Goal: Information Seeking & Learning: Learn about a topic

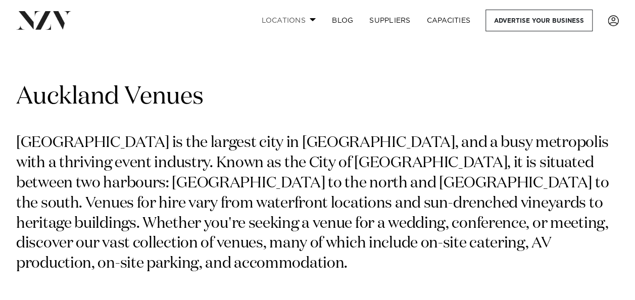
click at [301, 21] on link "Locations" at bounding box center [288, 21] width 71 height 22
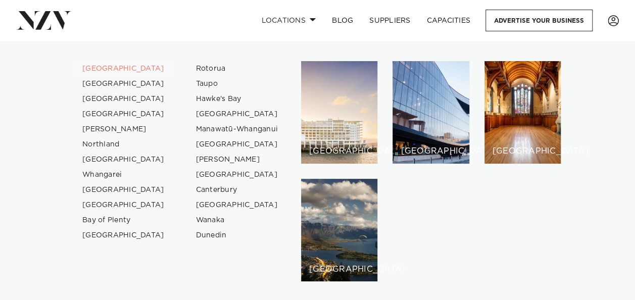
click at [102, 70] on link "[GEOGRAPHIC_DATA]" at bounding box center [123, 68] width 98 height 15
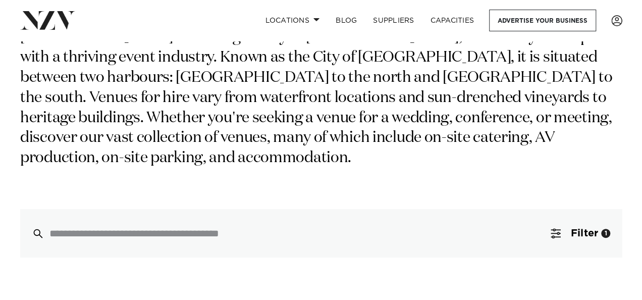
scroll to position [202, 0]
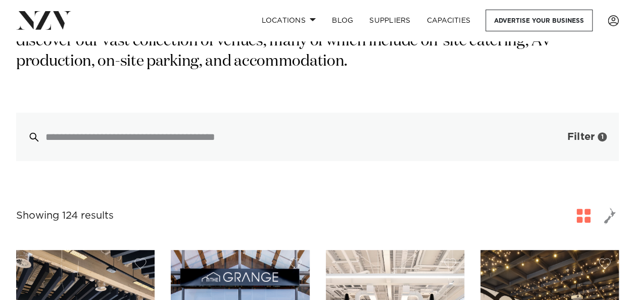
click at [579, 135] on span "Filter" at bounding box center [580, 137] width 27 height 10
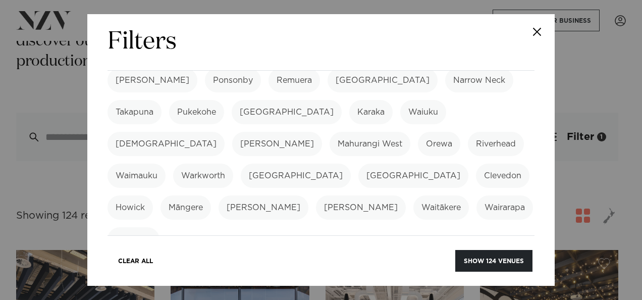
scroll to position [353, 0]
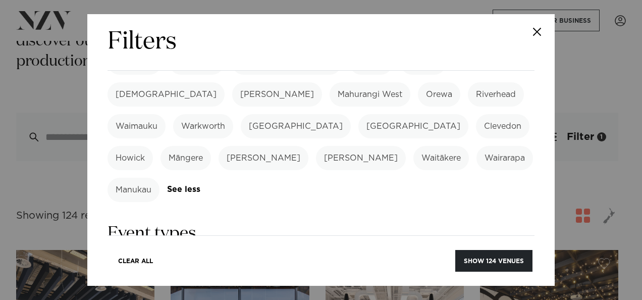
click at [192, 257] on label "Conference" at bounding box center [199, 269] width 62 height 24
click at [270, 257] on label "Meeting" at bounding box center [261, 269] width 48 height 24
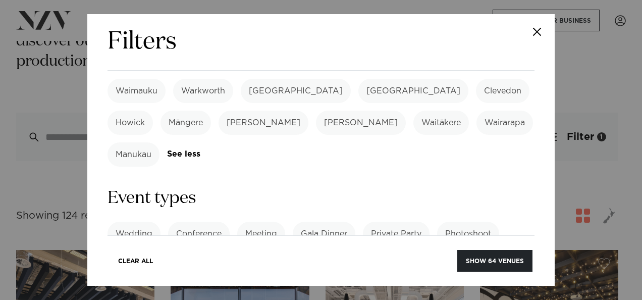
scroll to position [404, 0]
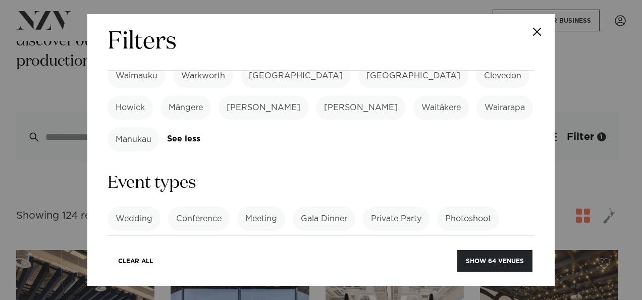
click at [164, 238] on label "Product Launch" at bounding box center [148, 250] width 80 height 24
click at [248, 238] on label "Cocktail Function" at bounding box center [237, 250] width 85 height 24
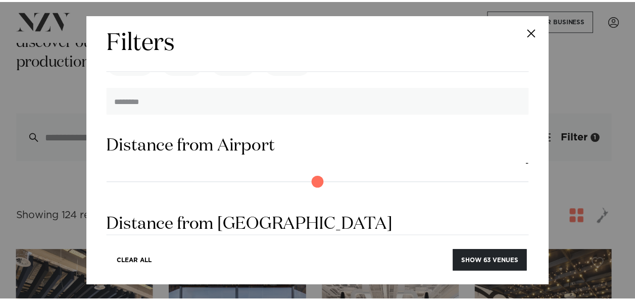
scroll to position [1013, 0]
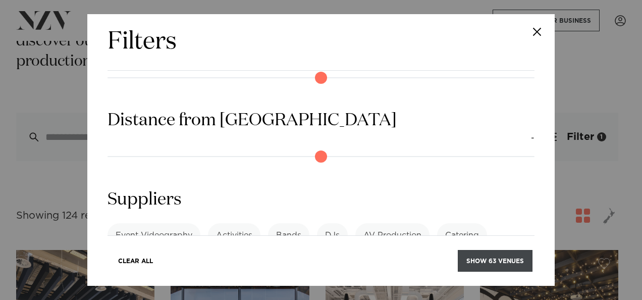
click at [488, 264] on button "Show 63 venues" at bounding box center [495, 261] width 75 height 22
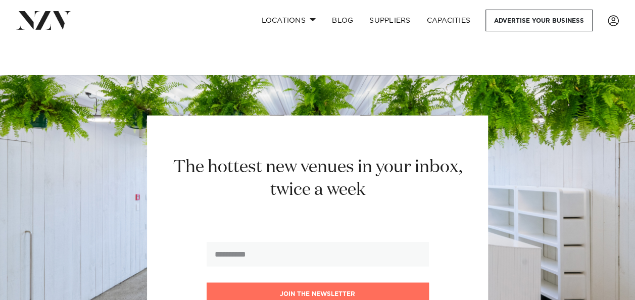
scroll to position [6765, 0]
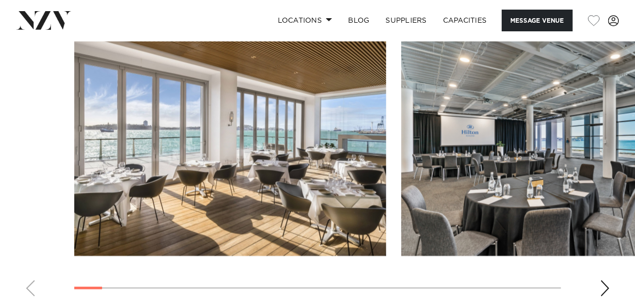
scroll to position [1010, 0]
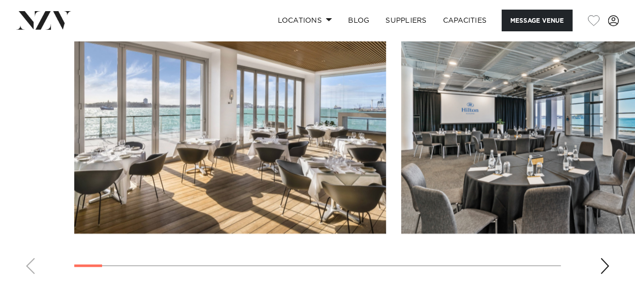
click at [604, 268] on div "Next slide" at bounding box center [604, 266] width 10 height 16
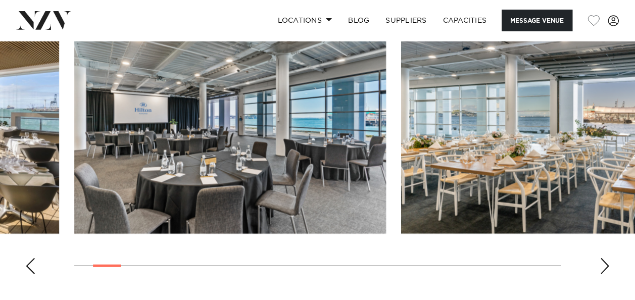
click at [602, 268] on div "Next slide" at bounding box center [604, 266] width 10 height 16
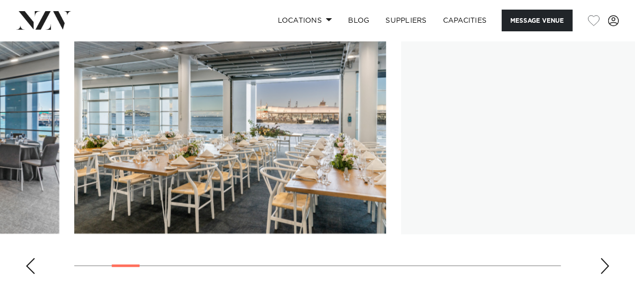
click at [602, 268] on div "Next slide" at bounding box center [604, 266] width 10 height 16
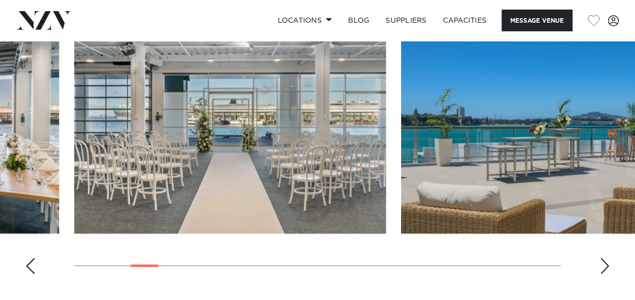
click at [602, 268] on div "Next slide" at bounding box center [604, 266] width 10 height 16
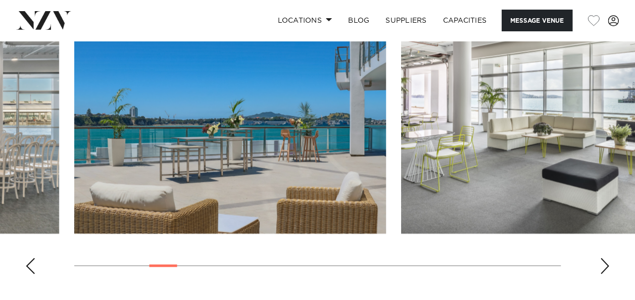
click at [602, 268] on div "Next slide" at bounding box center [604, 266] width 10 height 16
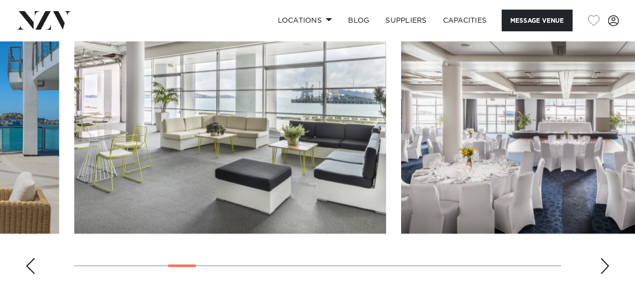
click at [602, 268] on div "Next slide" at bounding box center [604, 266] width 10 height 16
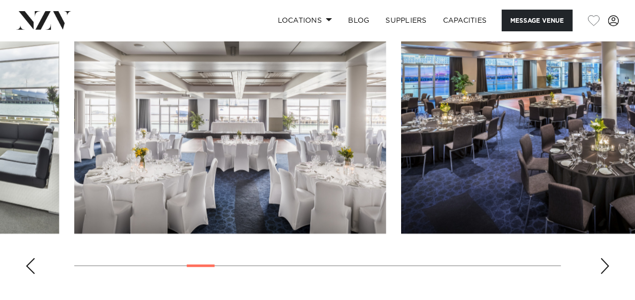
click at [602, 268] on div "Next slide" at bounding box center [604, 266] width 10 height 16
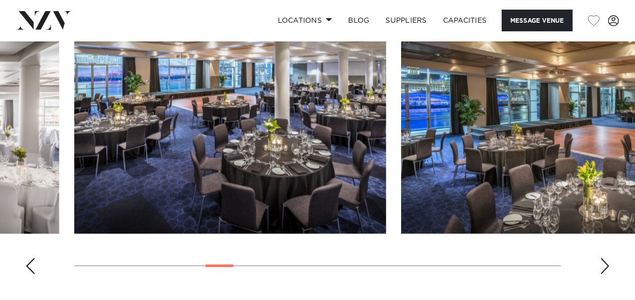
click at [602, 268] on div "Next slide" at bounding box center [604, 266] width 10 height 16
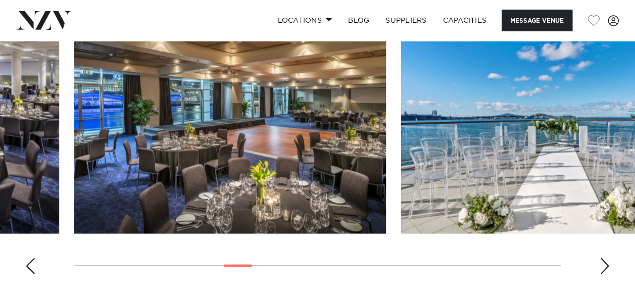
click at [602, 268] on div "Next slide" at bounding box center [604, 266] width 10 height 16
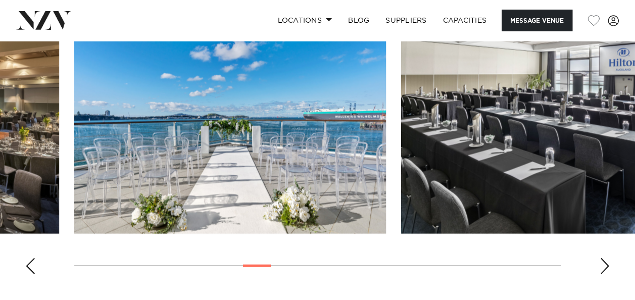
click at [602, 268] on div "Next slide" at bounding box center [604, 266] width 10 height 16
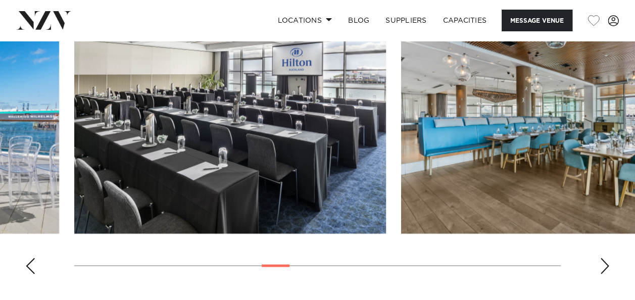
click at [602, 268] on div "Next slide" at bounding box center [604, 266] width 10 height 16
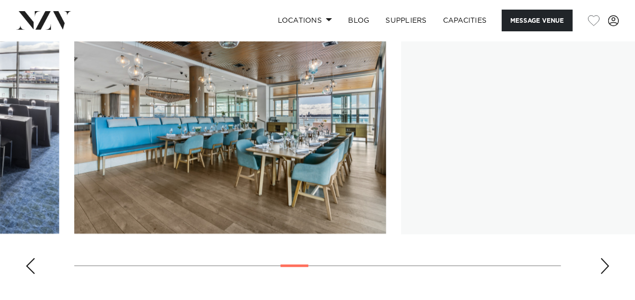
click at [602, 268] on div "Next slide" at bounding box center [604, 266] width 10 height 16
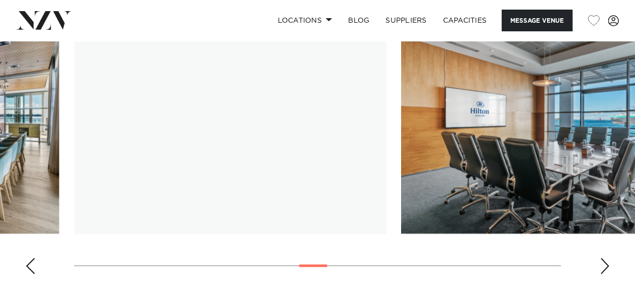
click at [602, 268] on div "Next slide" at bounding box center [604, 266] width 10 height 16
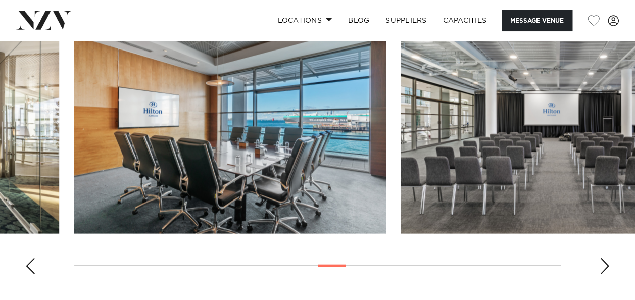
click at [602, 268] on div "Next slide" at bounding box center [604, 266] width 10 height 16
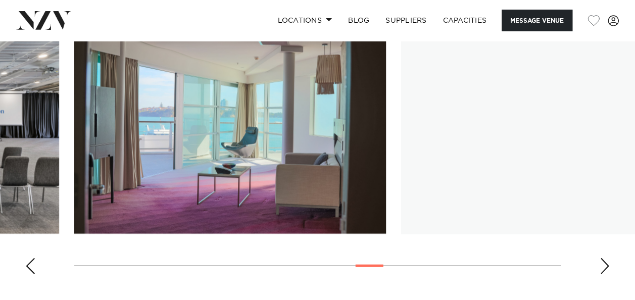
click at [602, 268] on div "Next slide" at bounding box center [604, 266] width 10 height 16
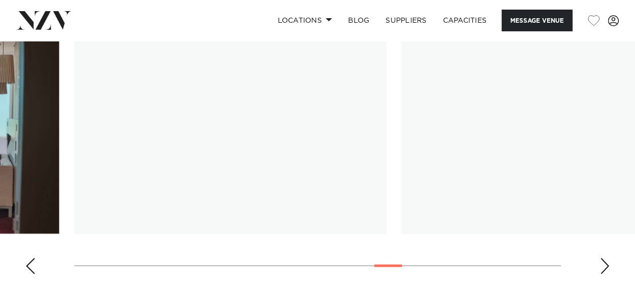
click at [602, 268] on div "Next slide" at bounding box center [604, 266] width 10 height 16
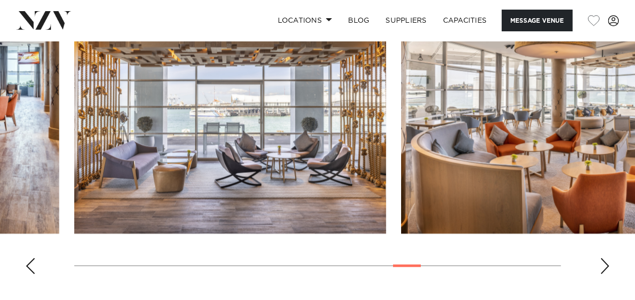
click at [602, 268] on div "Next slide" at bounding box center [604, 266] width 10 height 16
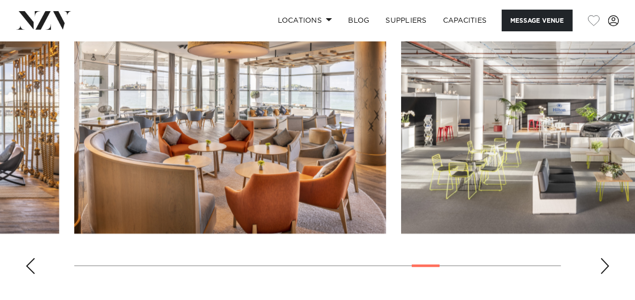
click at [602, 268] on div "Next slide" at bounding box center [604, 266] width 10 height 16
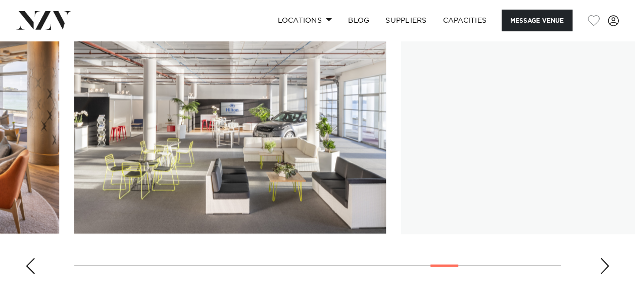
click at [602, 268] on div "Next slide" at bounding box center [604, 266] width 10 height 16
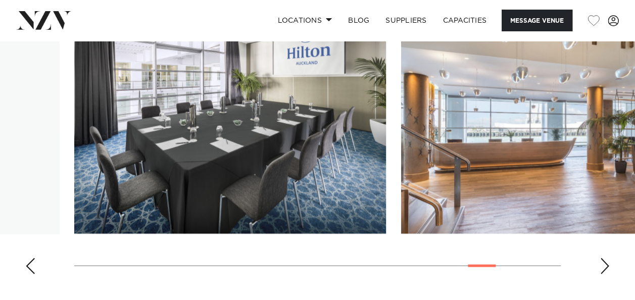
click at [602, 268] on div "Next slide" at bounding box center [604, 266] width 10 height 16
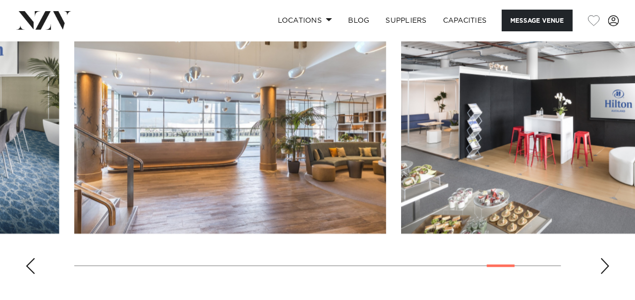
click at [602, 268] on div "Next slide" at bounding box center [604, 266] width 10 height 16
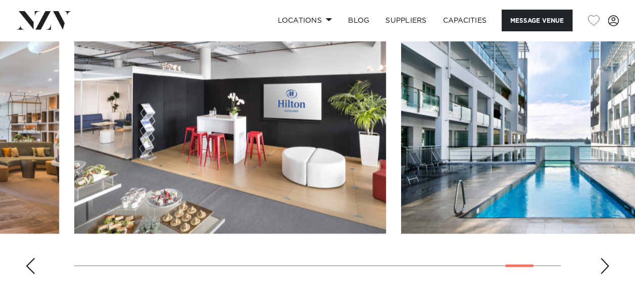
click at [602, 268] on div "Next slide" at bounding box center [604, 266] width 10 height 16
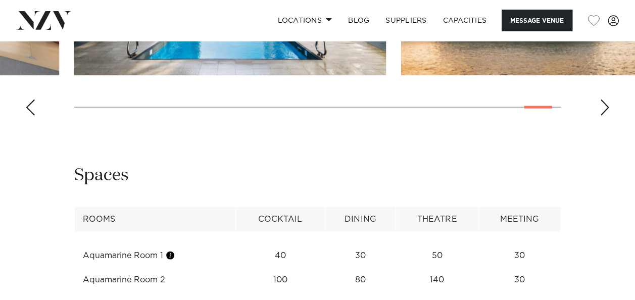
scroll to position [1262, 0]
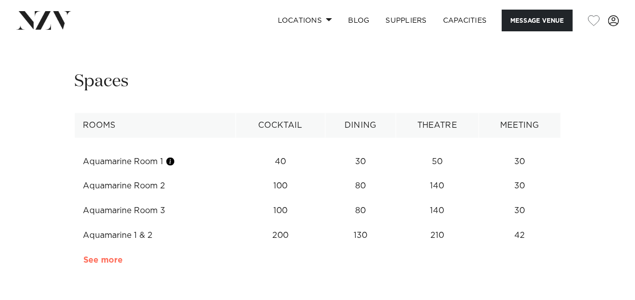
click at [102, 257] on link "See more" at bounding box center [122, 260] width 79 height 8
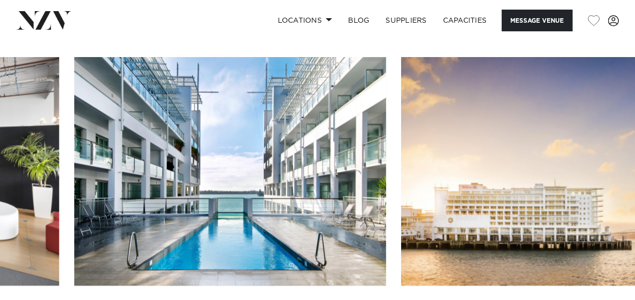
scroll to position [1060, 0]
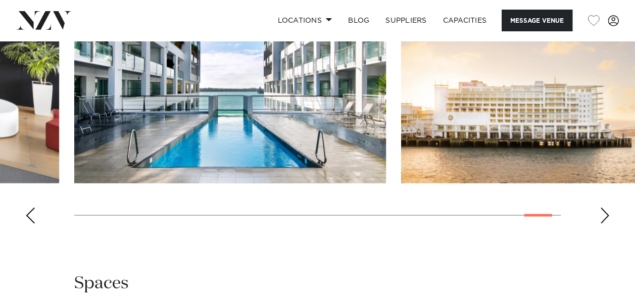
click at [32, 217] on div "Previous slide" at bounding box center [30, 216] width 10 height 16
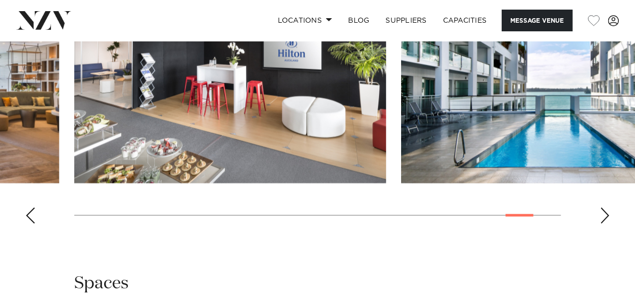
click at [32, 216] on div "Previous slide" at bounding box center [30, 216] width 10 height 16
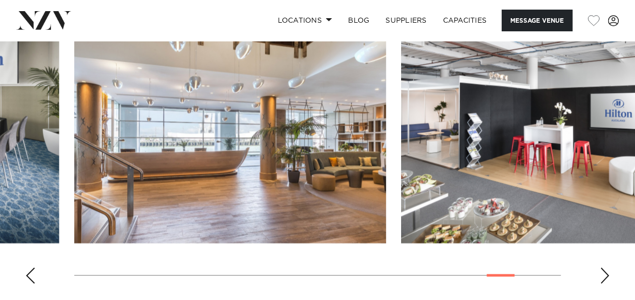
scroll to position [1010, 0]
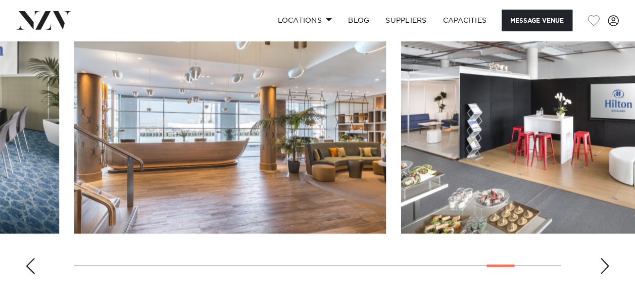
click at [28, 258] on div "Previous slide" at bounding box center [30, 266] width 10 height 16
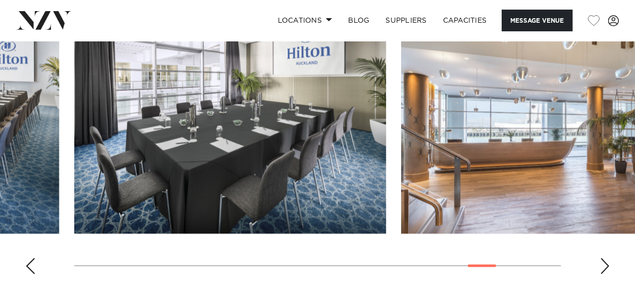
click at [28, 258] on div "Previous slide" at bounding box center [30, 266] width 10 height 16
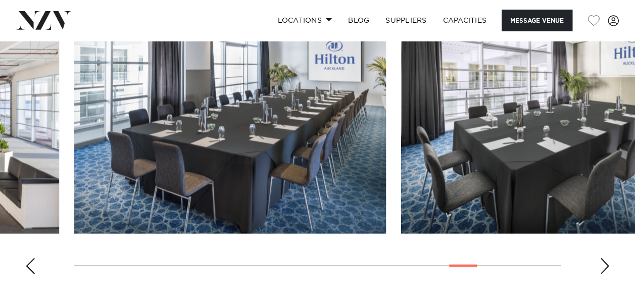
click at [28, 258] on div "Previous slide" at bounding box center [30, 266] width 10 height 16
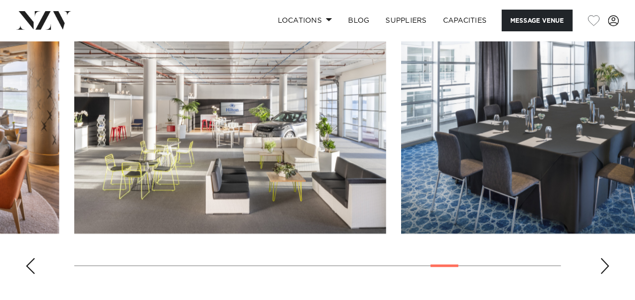
click at [28, 258] on div "Previous slide" at bounding box center [30, 266] width 10 height 16
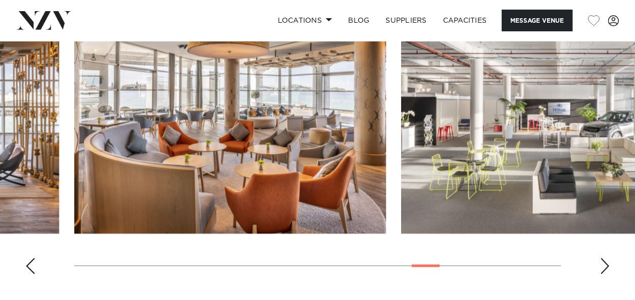
click at [28, 258] on div "Previous slide" at bounding box center [30, 266] width 10 height 16
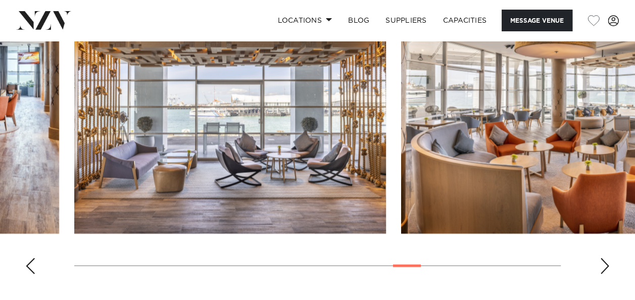
click at [28, 258] on div "Previous slide" at bounding box center [30, 266] width 10 height 16
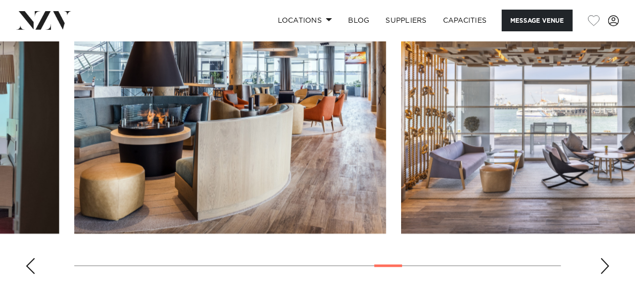
click at [28, 258] on div "Previous slide" at bounding box center [30, 266] width 10 height 16
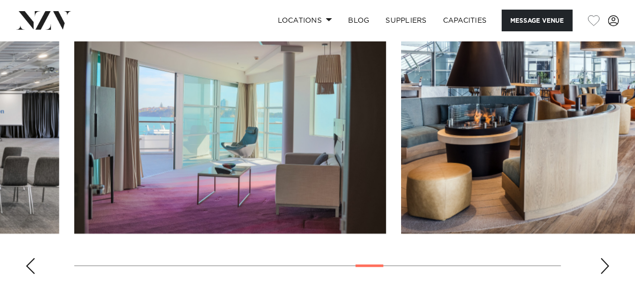
click at [28, 258] on div "Previous slide" at bounding box center [30, 266] width 10 height 16
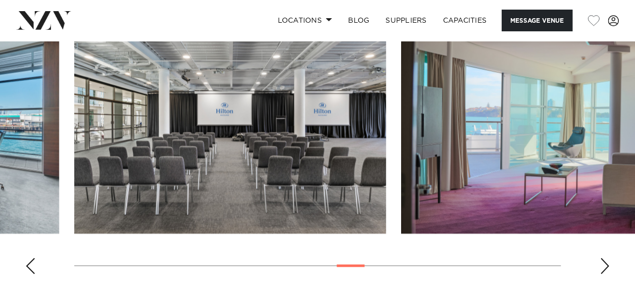
click at [34, 263] on div "Previous slide" at bounding box center [30, 266] width 10 height 16
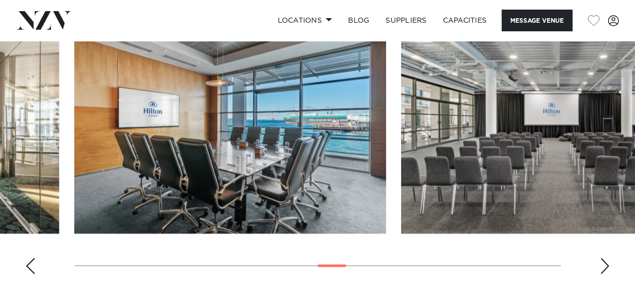
click at [34, 263] on div "Previous slide" at bounding box center [30, 266] width 10 height 16
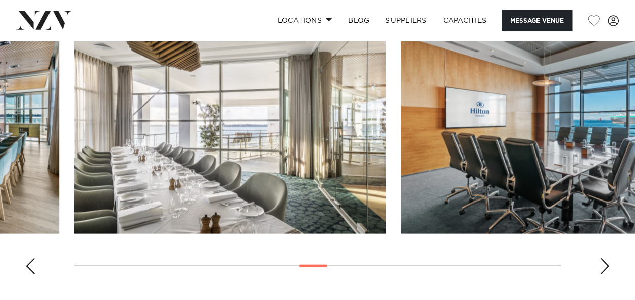
click at [34, 263] on div "Previous slide" at bounding box center [30, 266] width 10 height 16
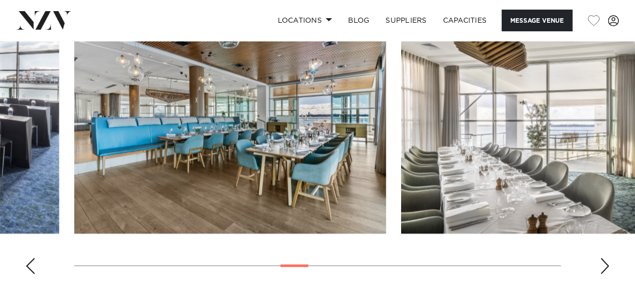
click at [33, 262] on div "Previous slide" at bounding box center [30, 266] width 10 height 16
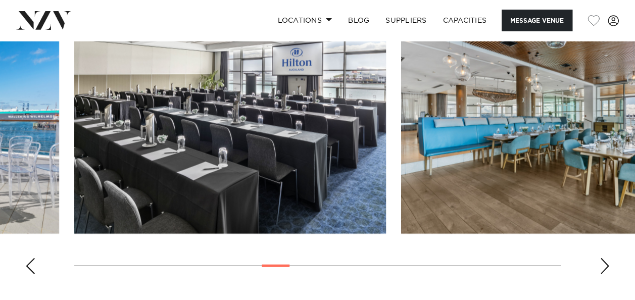
click at [33, 262] on div "Previous slide" at bounding box center [30, 266] width 10 height 16
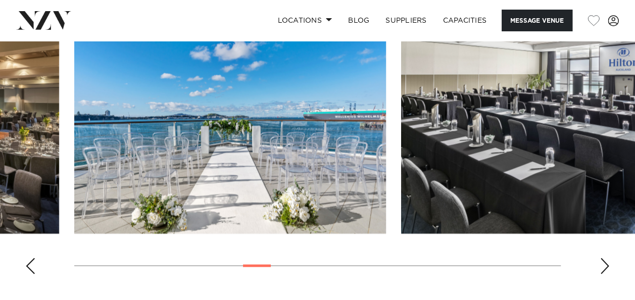
click at [33, 262] on div "Previous slide" at bounding box center [30, 266] width 10 height 16
click at [32, 260] on div "Previous slide" at bounding box center [30, 266] width 10 height 16
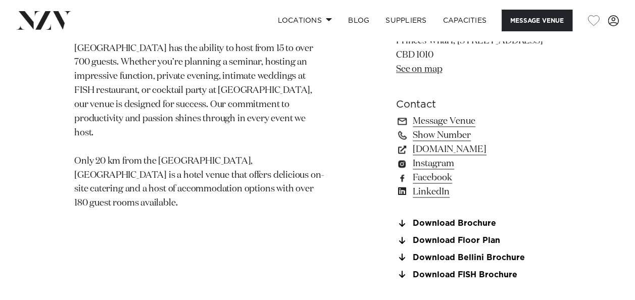
scroll to position [615, 0]
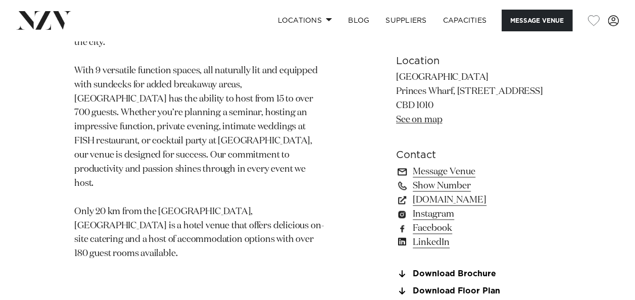
click at [439, 171] on link "Message Venue" at bounding box center [478, 172] width 165 height 14
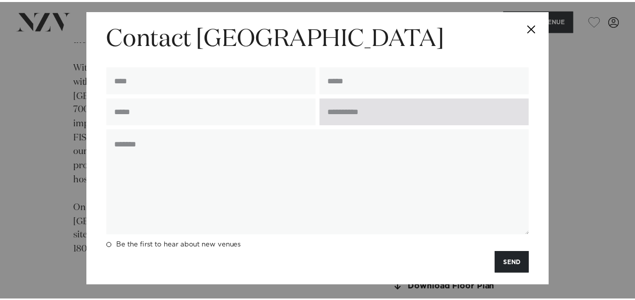
scroll to position [6, 0]
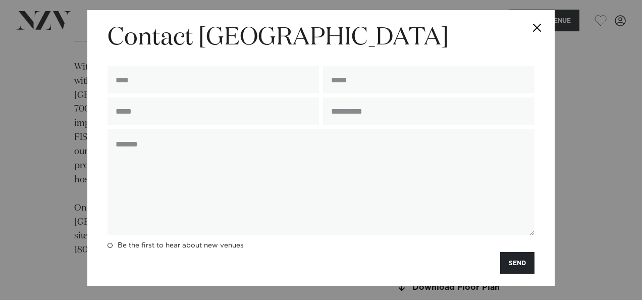
click at [533, 24] on button "Close" at bounding box center [537, 27] width 35 height 35
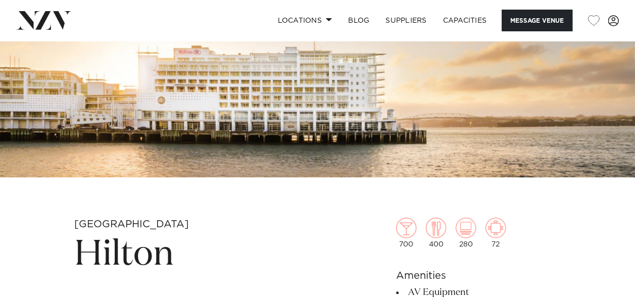
scroll to position [0, 0]
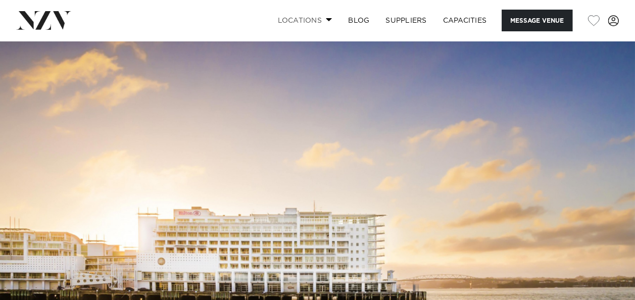
click at [316, 19] on link "Locations" at bounding box center [304, 21] width 71 height 22
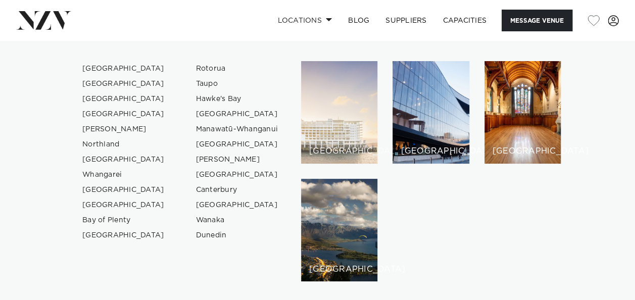
click at [340, 132] on div "[GEOGRAPHIC_DATA]" at bounding box center [339, 112] width 76 height 102
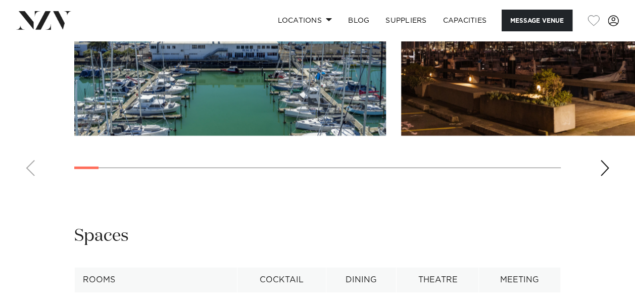
scroll to position [1111, 0]
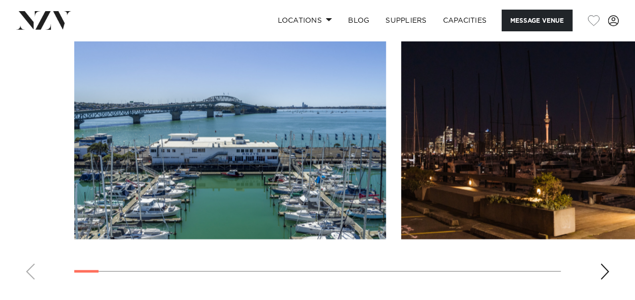
click at [604, 264] on div "Next slide" at bounding box center [604, 272] width 10 height 16
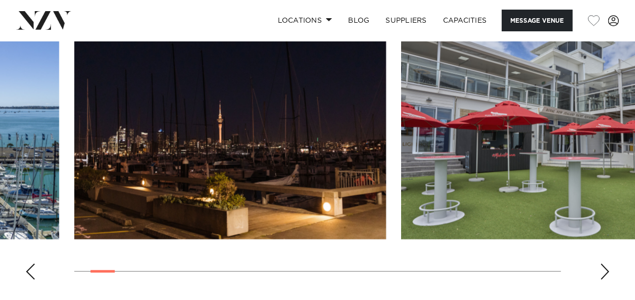
click at [604, 264] on div "Next slide" at bounding box center [604, 272] width 10 height 16
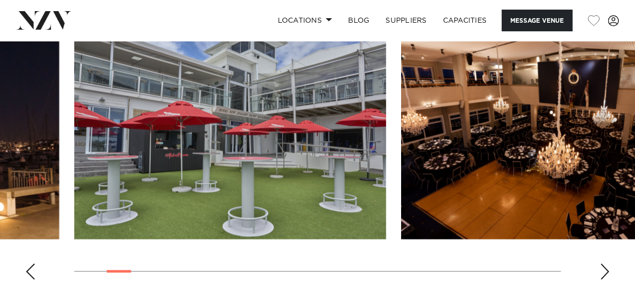
click at [604, 264] on div "Next slide" at bounding box center [604, 272] width 10 height 16
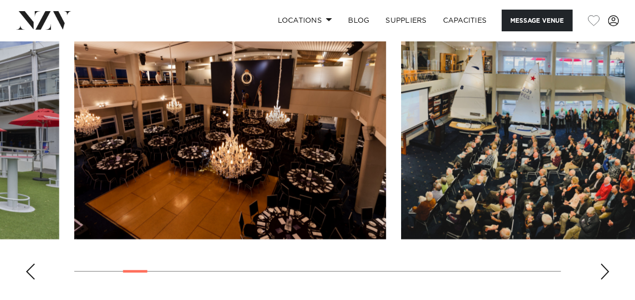
click at [604, 264] on div "Next slide" at bounding box center [604, 272] width 10 height 16
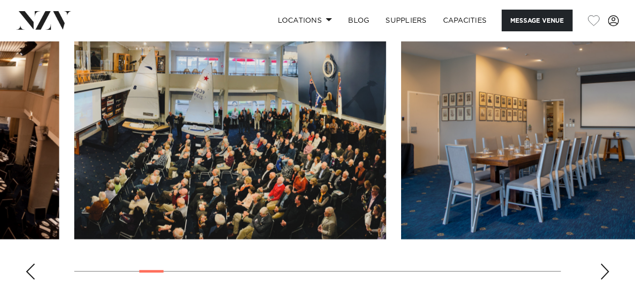
click at [604, 264] on div "Next slide" at bounding box center [604, 272] width 10 height 16
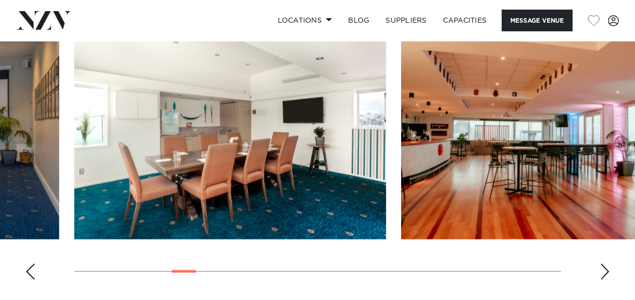
click at [604, 264] on div "Next slide" at bounding box center [604, 272] width 10 height 16
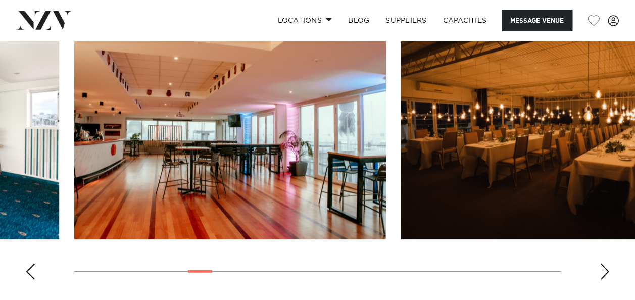
click at [604, 264] on div "Next slide" at bounding box center [604, 272] width 10 height 16
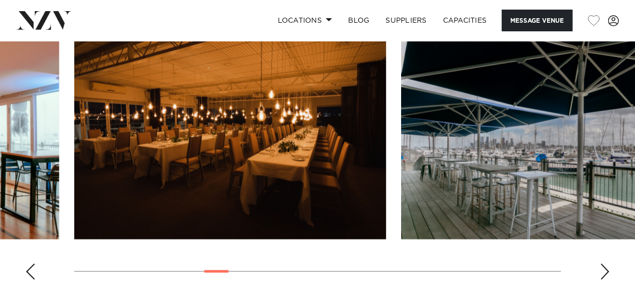
click at [604, 264] on div "Next slide" at bounding box center [604, 272] width 10 height 16
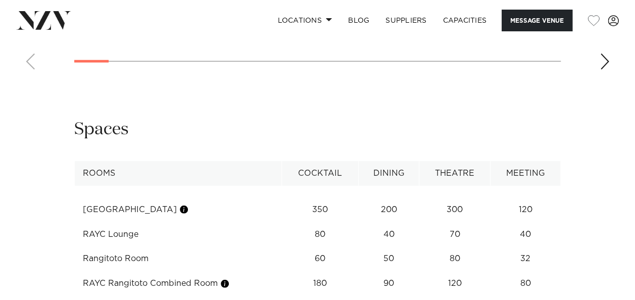
scroll to position [1363, 0]
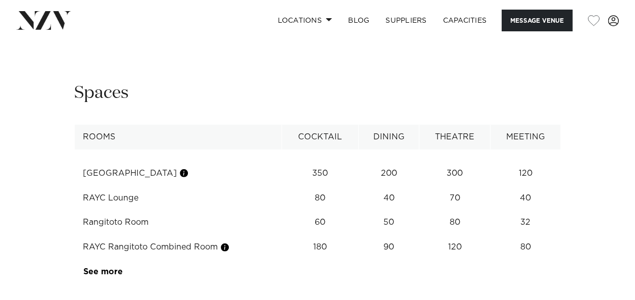
click at [606, 33] on div "Next slide" at bounding box center [604, 25] width 10 height 16
click at [605, 33] on div "Next slide" at bounding box center [604, 25] width 10 height 16
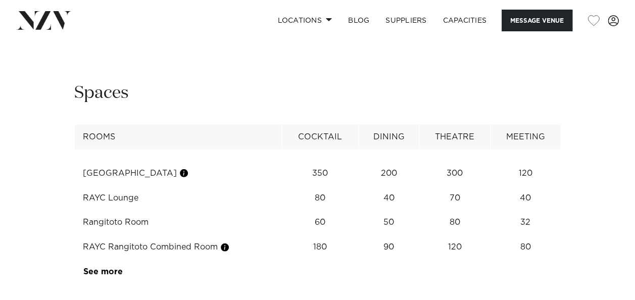
click at [605, 33] on div "Next slide" at bounding box center [604, 25] width 10 height 16
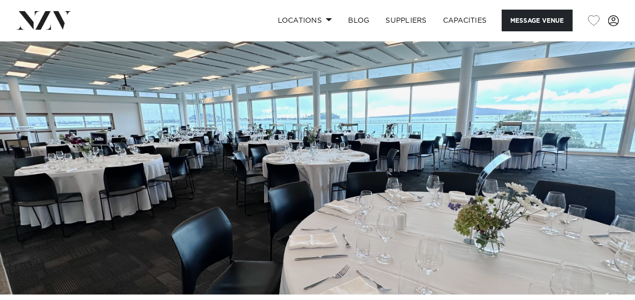
scroll to position [0, 0]
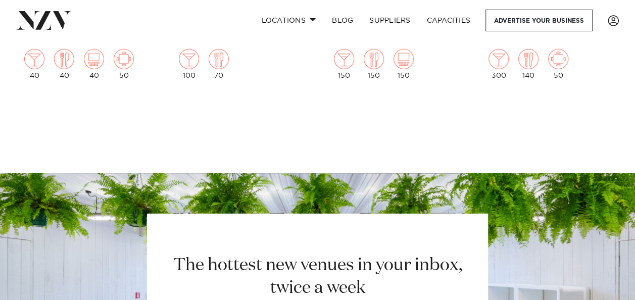
scroll to position [13026, 0]
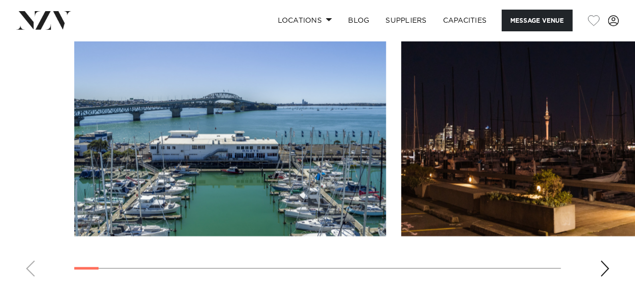
scroll to position [1111, 0]
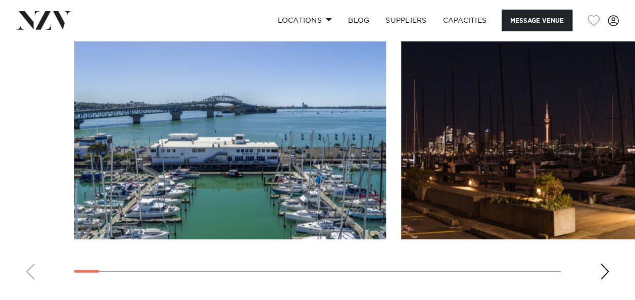
click at [603, 264] on div "Next slide" at bounding box center [604, 272] width 10 height 16
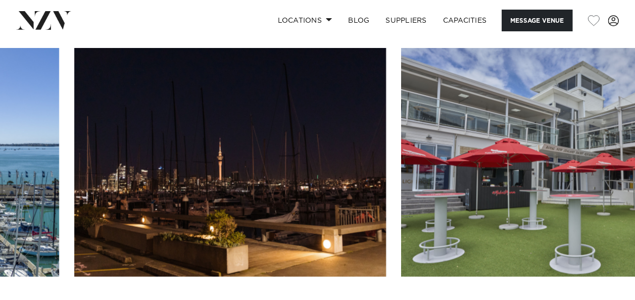
scroll to position [1060, 0]
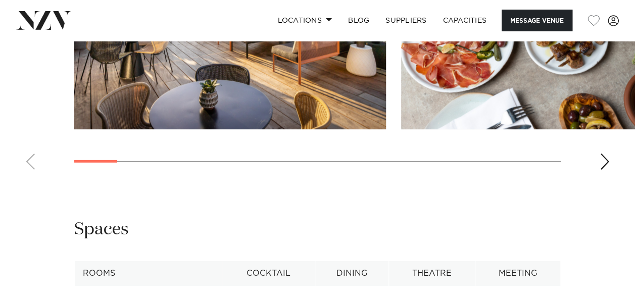
scroll to position [1565, 0]
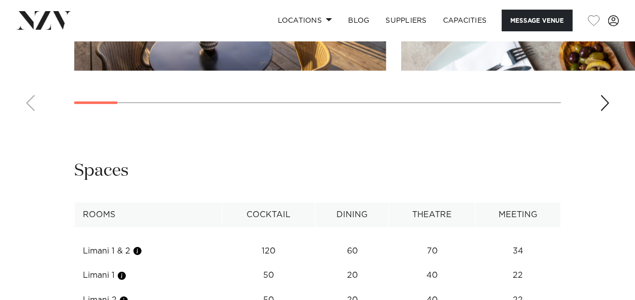
click at [606, 111] on div "Next slide" at bounding box center [604, 103] width 10 height 16
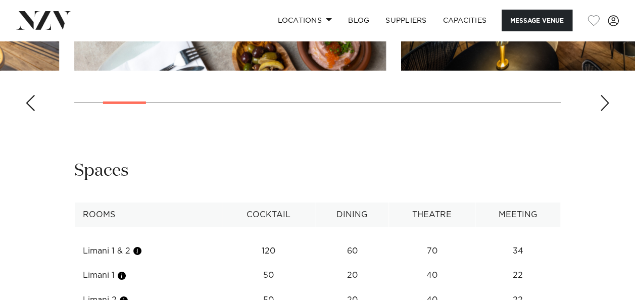
click at [606, 111] on div "Next slide" at bounding box center [604, 103] width 10 height 16
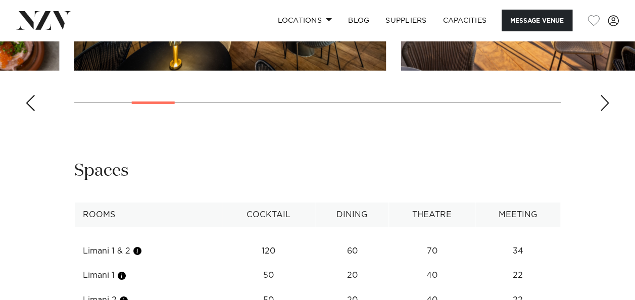
click at [606, 111] on div "Next slide" at bounding box center [604, 103] width 10 height 16
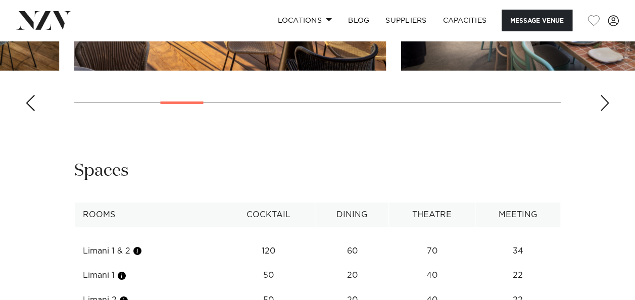
click at [606, 111] on div "Next slide" at bounding box center [604, 103] width 10 height 16
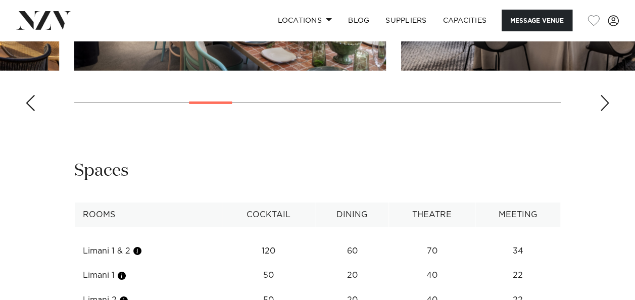
click at [606, 111] on div "Next slide" at bounding box center [604, 103] width 10 height 16
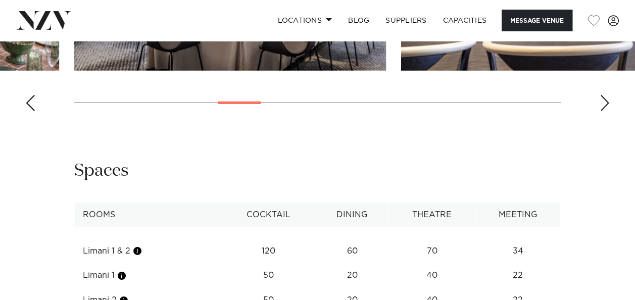
click at [606, 111] on div "Next slide" at bounding box center [604, 103] width 10 height 16
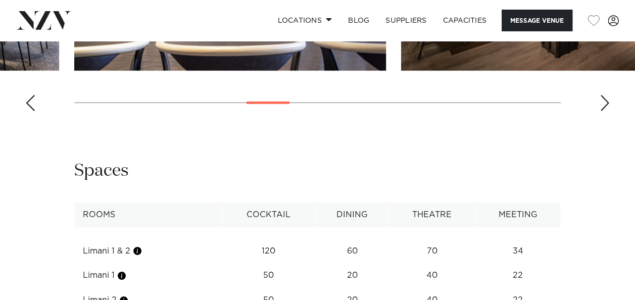
click at [606, 111] on div "Next slide" at bounding box center [604, 103] width 10 height 16
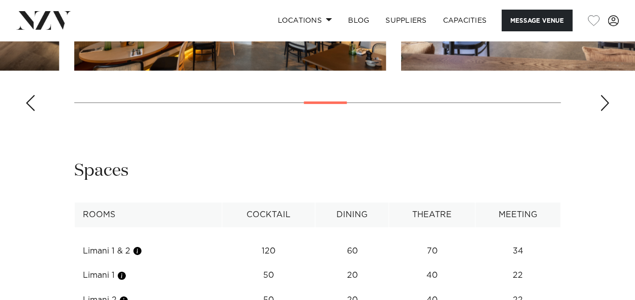
click at [606, 111] on div "Next slide" at bounding box center [604, 103] width 10 height 16
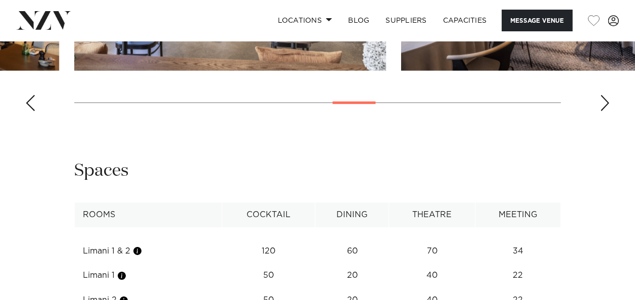
click at [606, 111] on div "Next slide" at bounding box center [604, 103] width 10 height 16
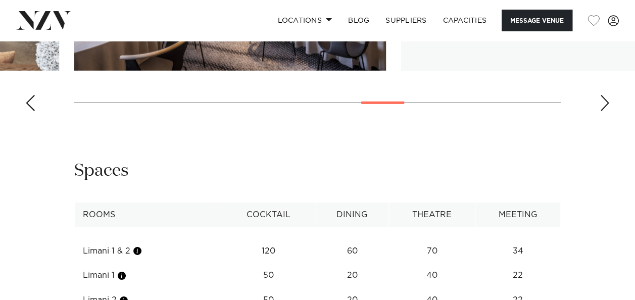
click at [606, 111] on div "Next slide" at bounding box center [604, 103] width 10 height 16
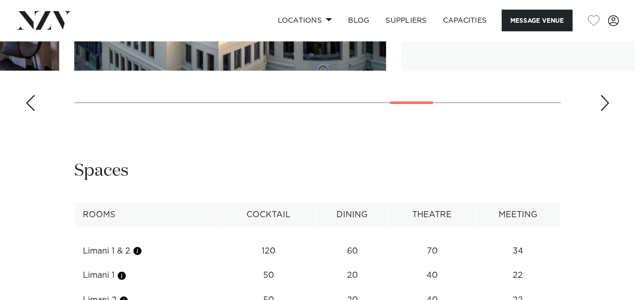
click at [606, 111] on div "Next slide" at bounding box center [604, 103] width 10 height 16
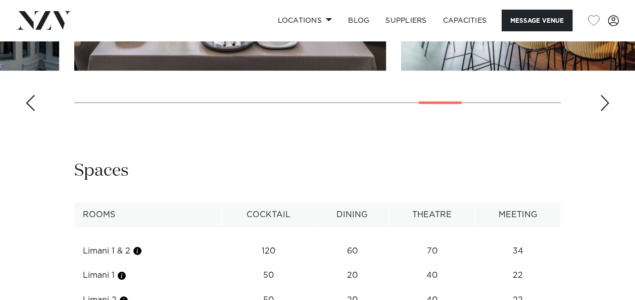
click at [600, 111] on div "Next slide" at bounding box center [604, 103] width 10 height 16
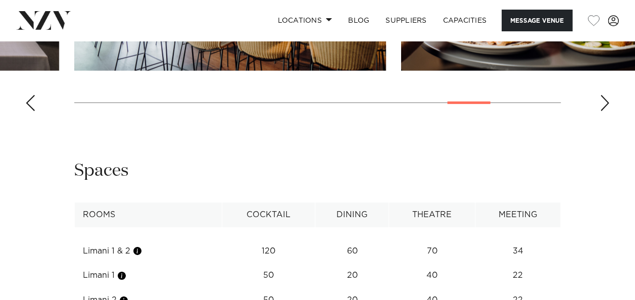
click at [600, 111] on div "Next slide" at bounding box center [604, 103] width 10 height 16
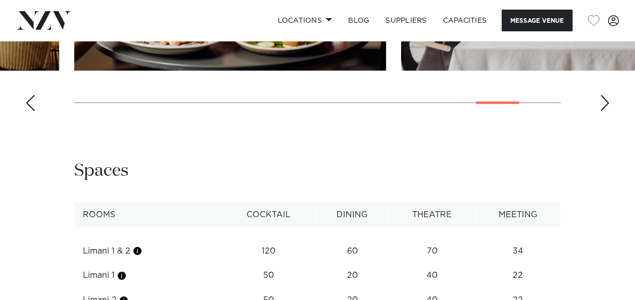
click at [600, 111] on div "Next slide" at bounding box center [604, 103] width 10 height 16
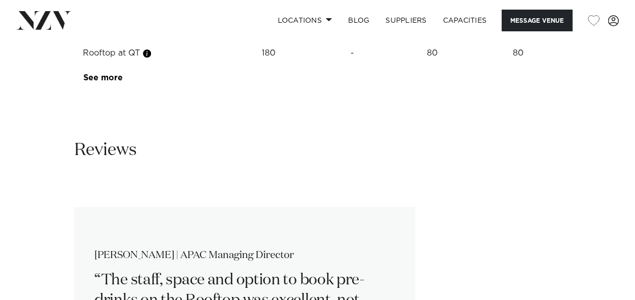
scroll to position [1868, 0]
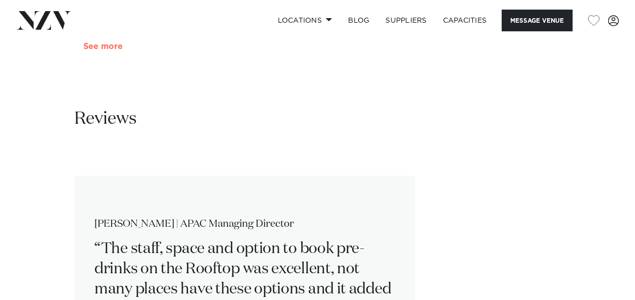
click at [116, 50] on link "See more" at bounding box center [122, 46] width 79 height 8
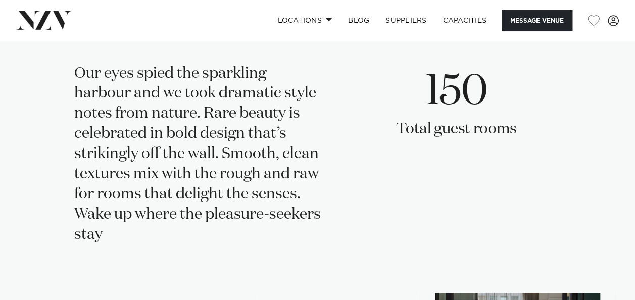
scroll to position [2827, 0]
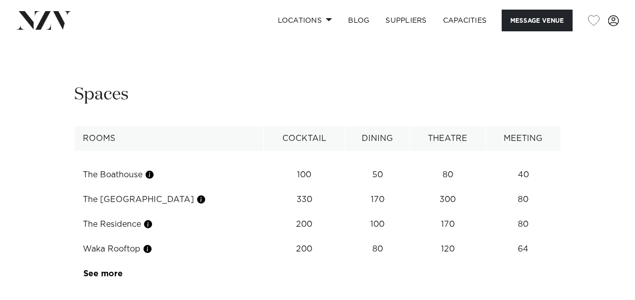
scroll to position [1414, 0]
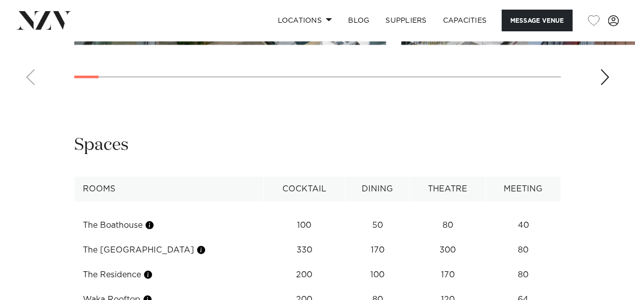
click at [601, 85] on div "Next slide" at bounding box center [604, 77] width 10 height 16
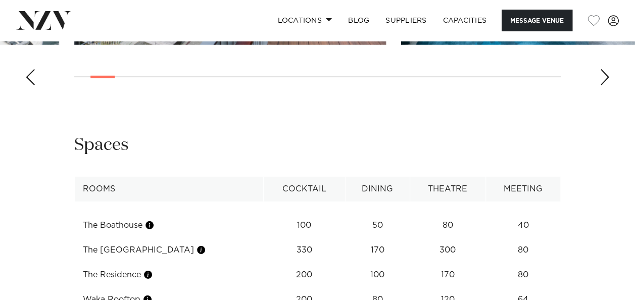
click at [601, 85] on div "Next slide" at bounding box center [604, 77] width 10 height 16
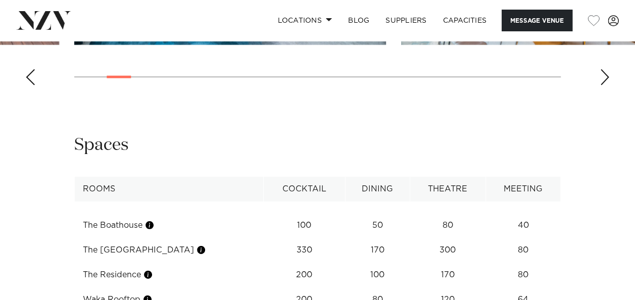
click at [603, 85] on div "Next slide" at bounding box center [604, 77] width 10 height 16
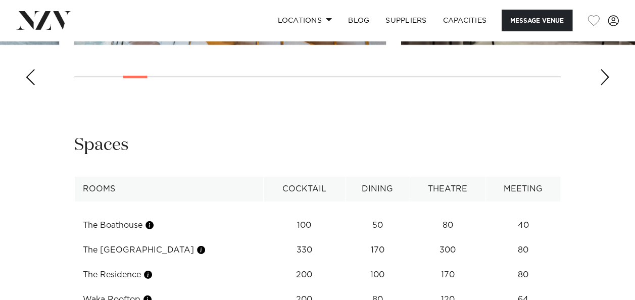
click at [603, 85] on div "Next slide" at bounding box center [604, 77] width 10 height 16
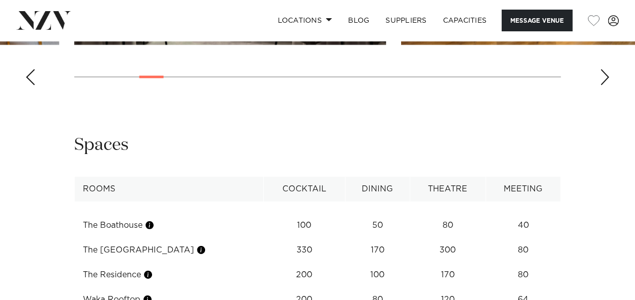
click at [603, 85] on div "Next slide" at bounding box center [604, 77] width 10 height 16
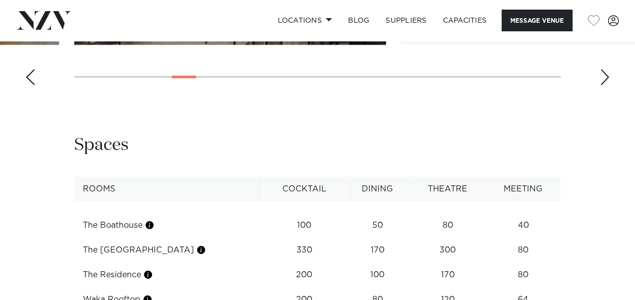
click at [603, 85] on div "Next slide" at bounding box center [604, 77] width 10 height 16
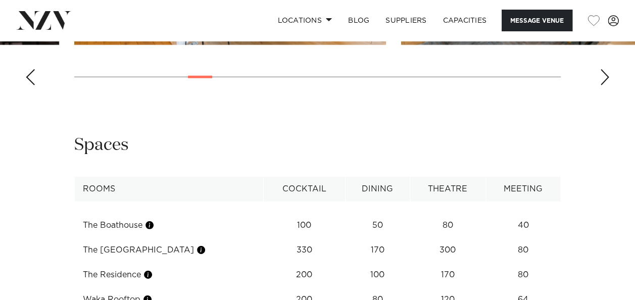
click at [603, 85] on div "Next slide" at bounding box center [604, 77] width 10 height 16
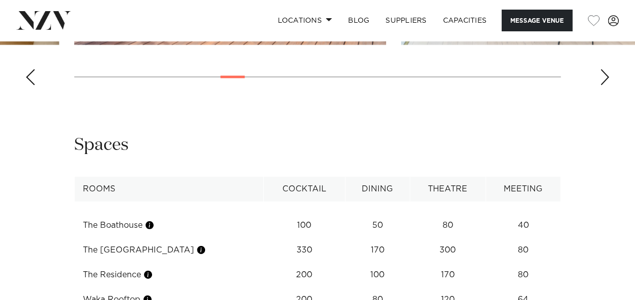
click at [603, 85] on div "Next slide" at bounding box center [604, 77] width 10 height 16
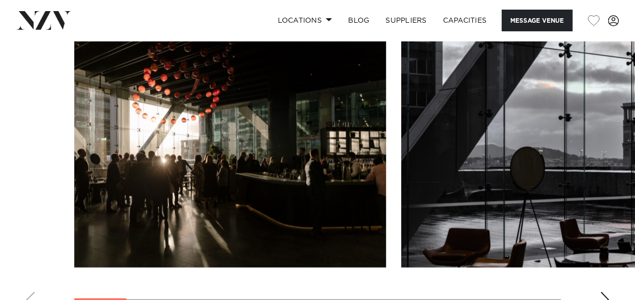
scroll to position [909, 0]
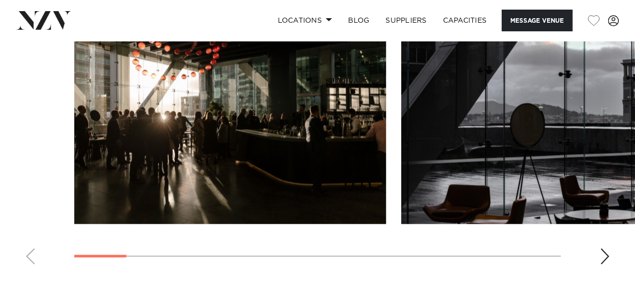
click at [602, 257] on div "Next slide" at bounding box center [604, 256] width 10 height 16
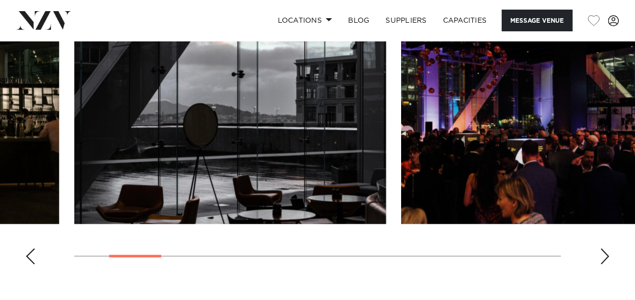
click at [602, 257] on div "Next slide" at bounding box center [604, 256] width 10 height 16
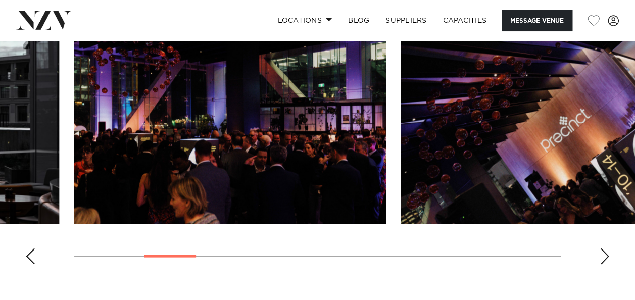
click at [602, 257] on div "Next slide" at bounding box center [604, 256] width 10 height 16
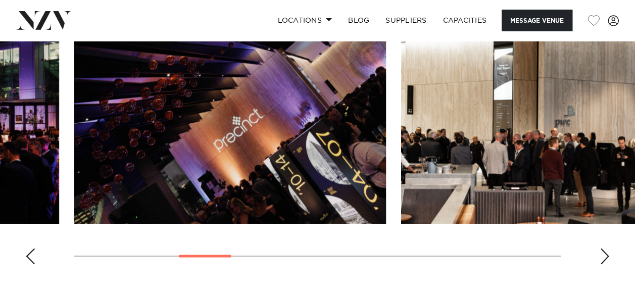
click at [602, 257] on div "Next slide" at bounding box center [604, 256] width 10 height 16
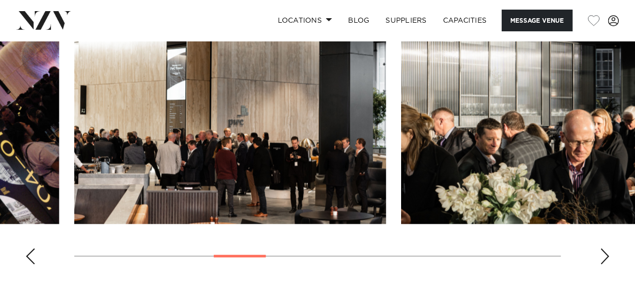
click at [602, 257] on div "Next slide" at bounding box center [604, 256] width 10 height 16
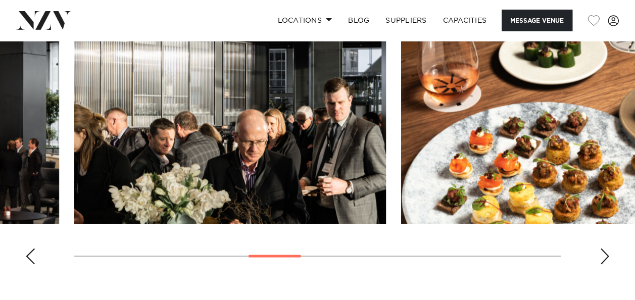
click at [602, 257] on div "Next slide" at bounding box center [604, 256] width 10 height 16
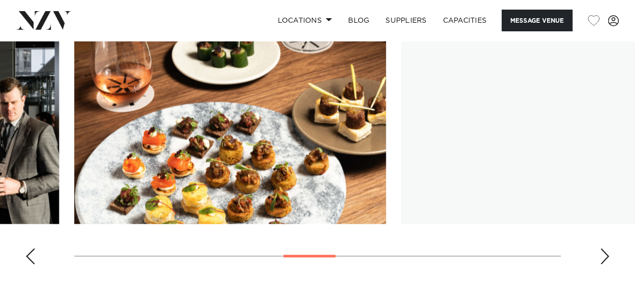
click at [602, 257] on div "Next slide" at bounding box center [604, 256] width 10 height 16
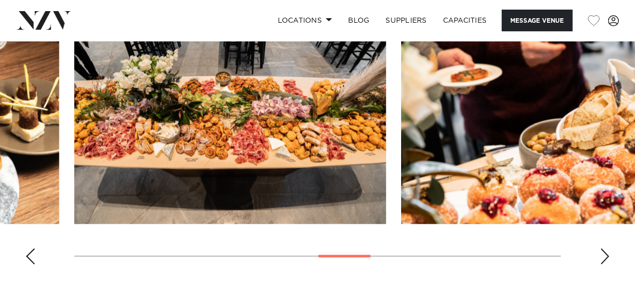
click at [602, 257] on div "Next slide" at bounding box center [604, 256] width 10 height 16
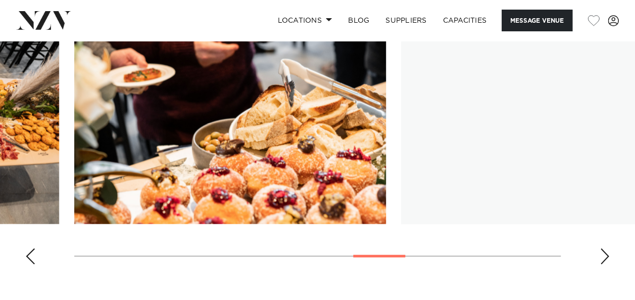
click at [602, 257] on div "Next slide" at bounding box center [604, 256] width 10 height 16
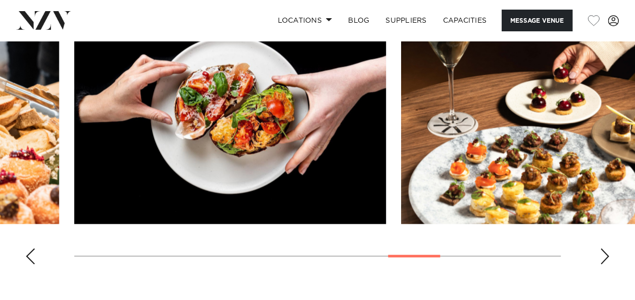
click at [600, 258] on div "Next slide" at bounding box center [604, 256] width 10 height 16
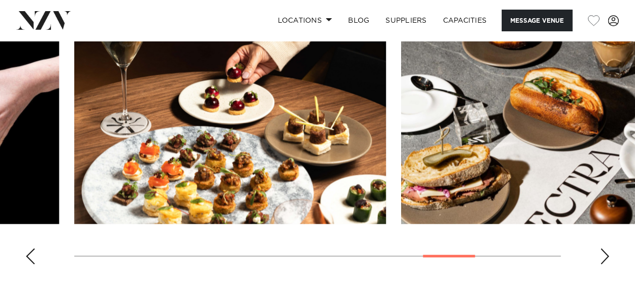
click at [600, 258] on div "Next slide" at bounding box center [604, 256] width 10 height 16
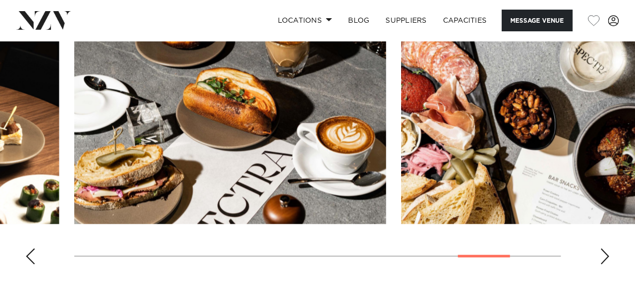
click at [600, 258] on div "Next slide" at bounding box center [604, 256] width 10 height 16
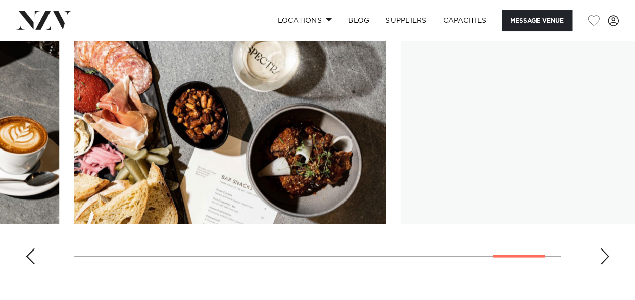
click at [600, 258] on div "Next slide" at bounding box center [604, 256] width 10 height 16
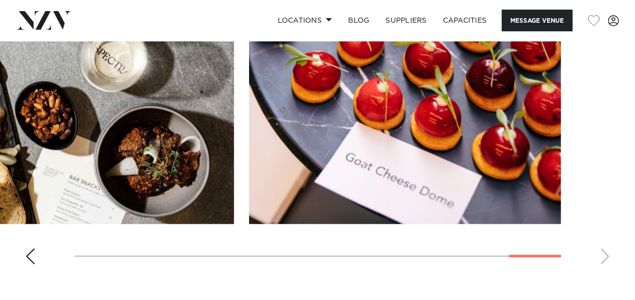
click at [34, 257] on div "Previous slide" at bounding box center [30, 256] width 10 height 16
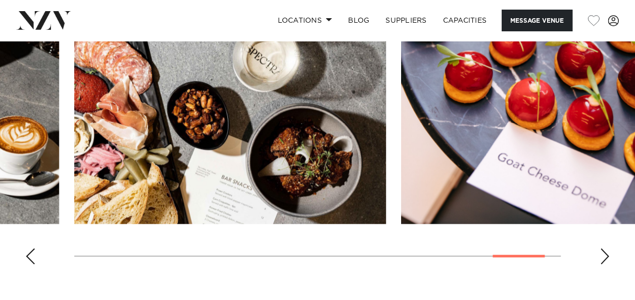
click at [34, 257] on div "Previous slide" at bounding box center [30, 256] width 10 height 16
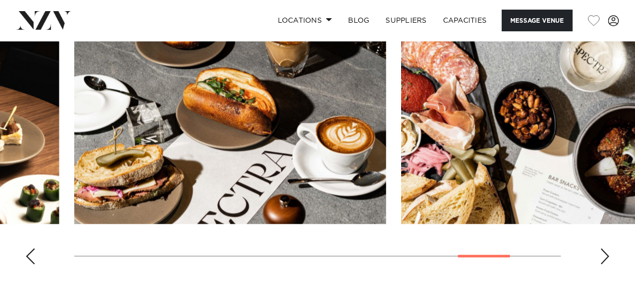
click at [34, 257] on div "Previous slide" at bounding box center [30, 256] width 10 height 16
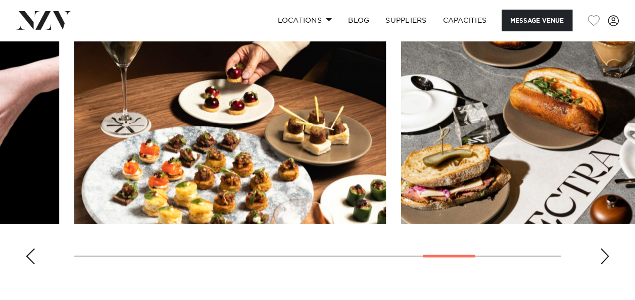
click at [29, 254] on div "Previous slide" at bounding box center [30, 256] width 10 height 16
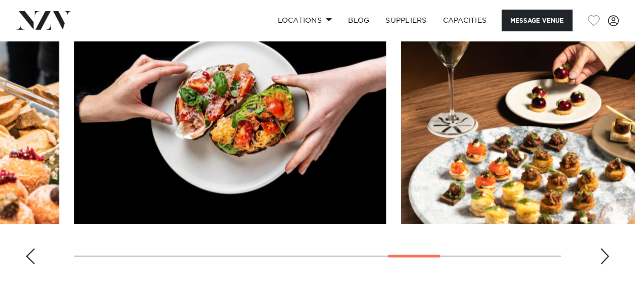
click at [29, 254] on div "Previous slide" at bounding box center [30, 256] width 10 height 16
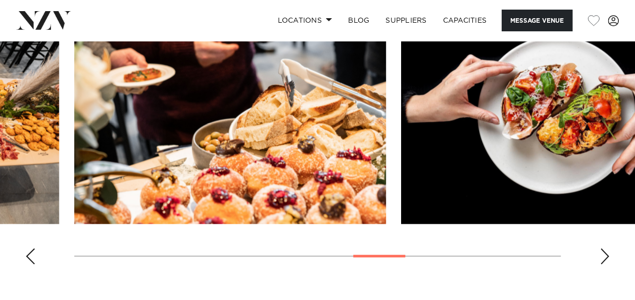
click at [29, 254] on div "Previous slide" at bounding box center [30, 256] width 10 height 16
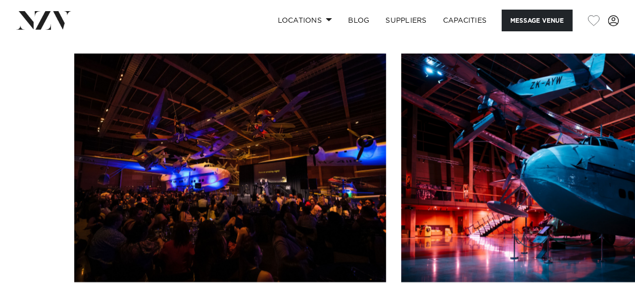
scroll to position [959, 0]
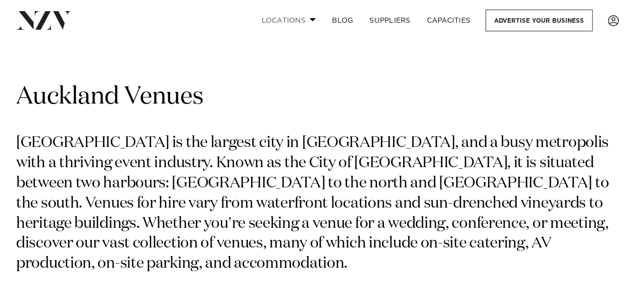
click at [308, 21] on link "Locations" at bounding box center [288, 21] width 71 height 22
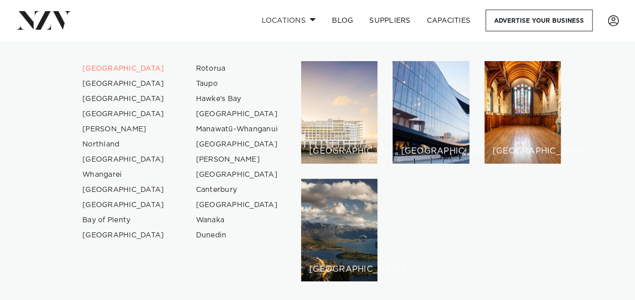
click at [626, 175] on div "[GEOGRAPHIC_DATA] [GEOGRAPHIC_DATA] [GEOGRAPHIC_DATA] [GEOGRAPHIC_DATA] [GEOGRA…" at bounding box center [317, 171] width 618 height 220
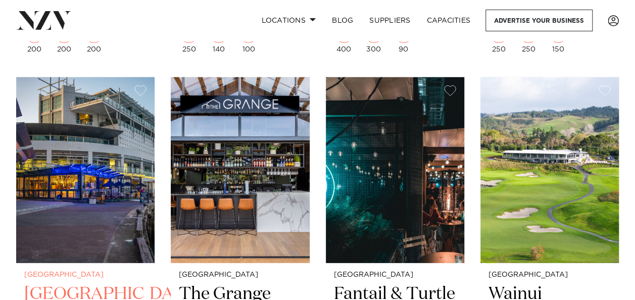
scroll to position [3282, 0]
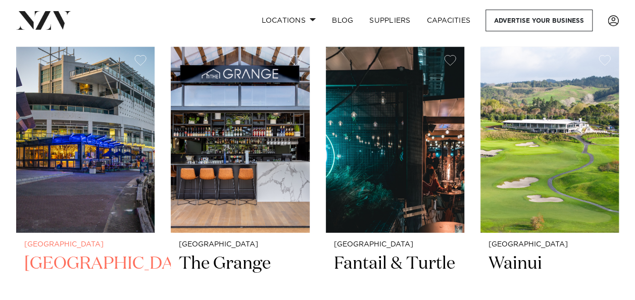
click at [76, 266] on h2 "[GEOGRAPHIC_DATA]" at bounding box center [85, 286] width 122 height 68
